Goal: Task Accomplishment & Management: Complete application form

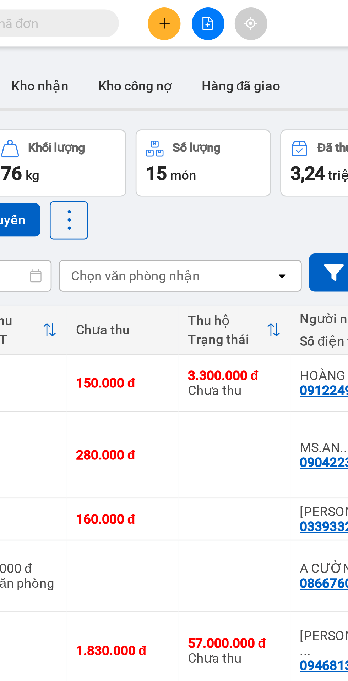
click at [105, 8] on input "text" at bounding box center [81, 9] width 84 height 8
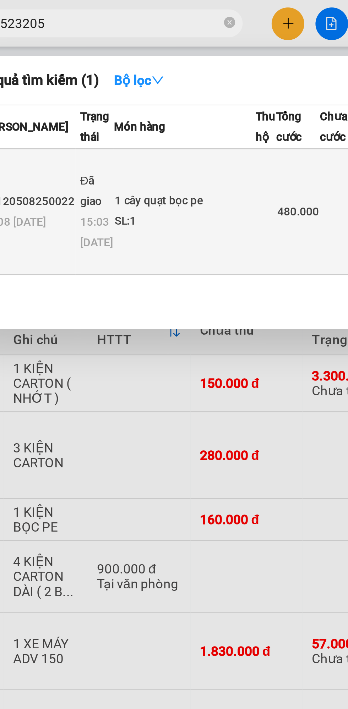
type input "523205"
click at [96, 80] on div "1 cây quạt bọc pe" at bounding box center [109, 77] width 53 height 8
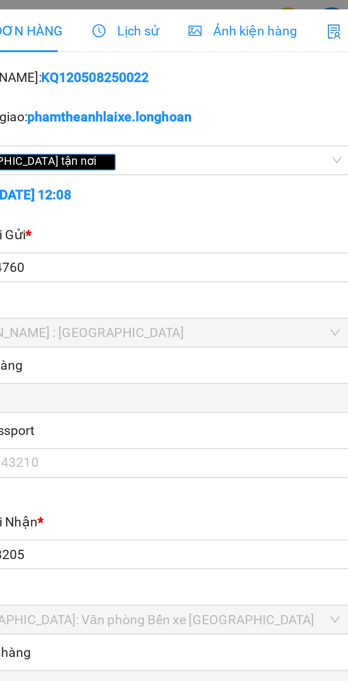
type input "0988114760"
type input "Phú Đạt Vượng"
checkbox input "true"
type input "27/13 [PERSON_NAME] Phường 10 Quận 6 HCM"
type input "65.000"
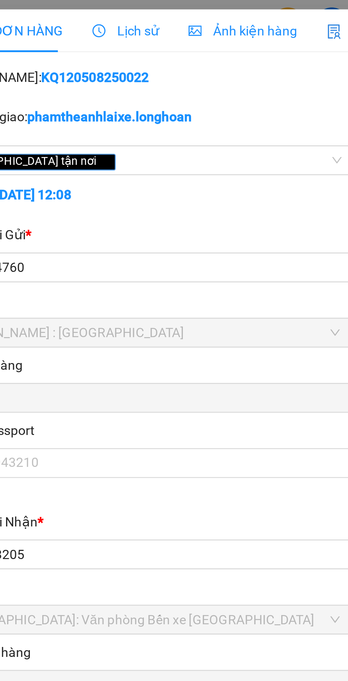
type input "0984523205"
type input "[PERSON_NAME]"
checkbox input "true"
type input "[STREET_ADDRESS]"
type input "GIẢM 235K DO TÍNH NHẦM CƯỚC ĐƠN KQ122407250016"
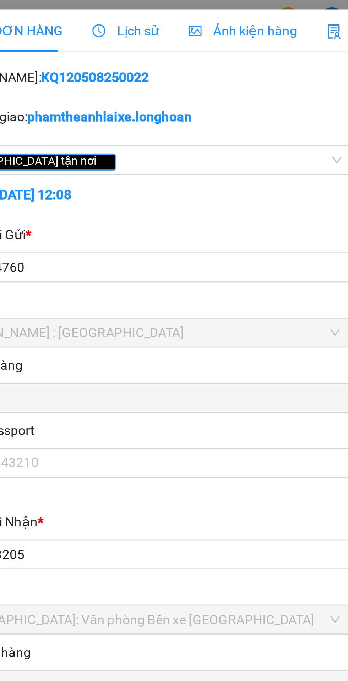
type input "480.000"
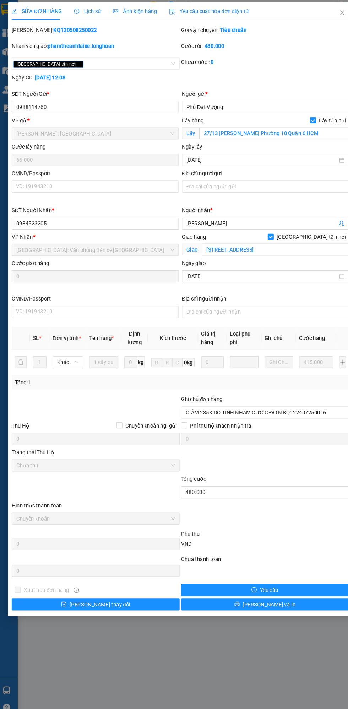
click at [84, 9] on div "Lịch sử" at bounding box center [86, 12] width 25 height 8
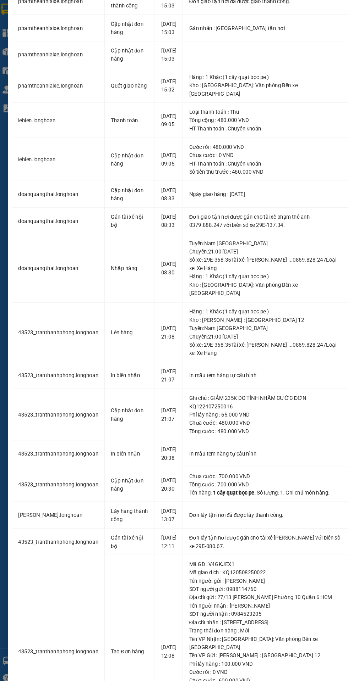
scroll to position [68, 0]
